Goal: Task Accomplishment & Management: Complete application form

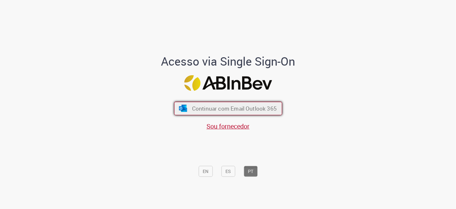
click at [235, 108] on span "Continuar com Email Outlook 365" at bounding box center [234, 108] width 85 height 7
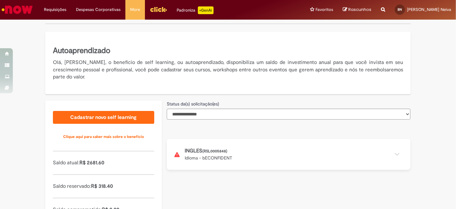
scroll to position [107, 0]
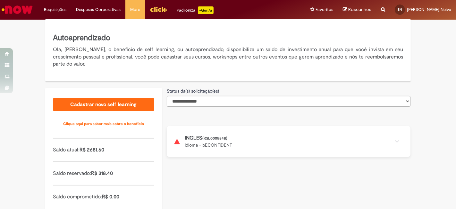
click at [345, 145] on button at bounding box center [289, 141] width 244 height 31
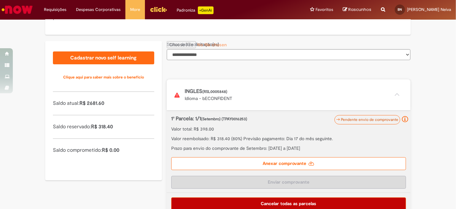
scroll to position [163, 0]
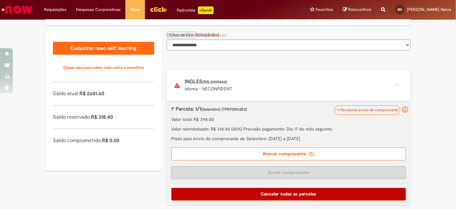
click at [328, 156] on label "Anexar comprovante" at bounding box center [288, 153] width 235 height 13
click at [254, 39] on input "Anexar comprovante" at bounding box center [210, 34] width 87 height 7
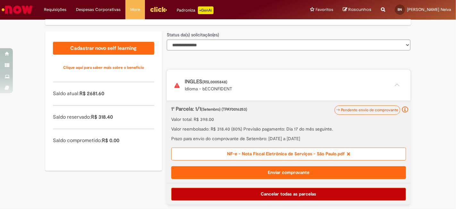
click at [330, 175] on button "Enviar comprovante" at bounding box center [288, 172] width 235 height 13
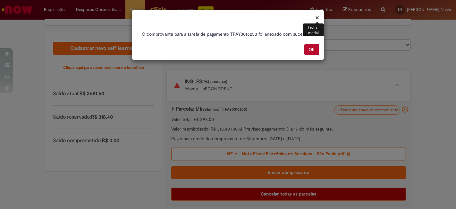
click at [310, 47] on button "OK" at bounding box center [312, 49] width 15 height 11
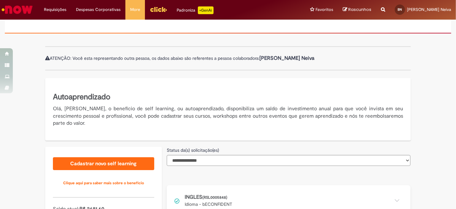
scroll to position [107, 0]
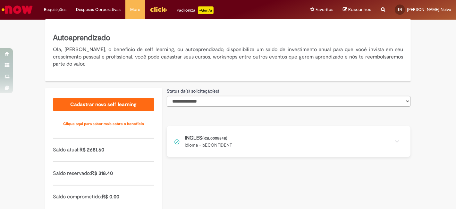
click at [352, 145] on button at bounding box center [289, 141] width 244 height 31
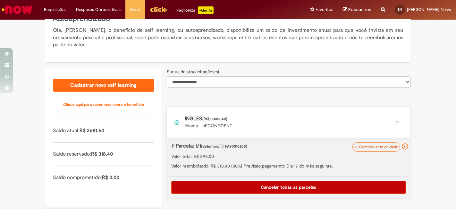
scroll to position [136, 0]
